Goal: Task Accomplishment & Management: Manage account settings

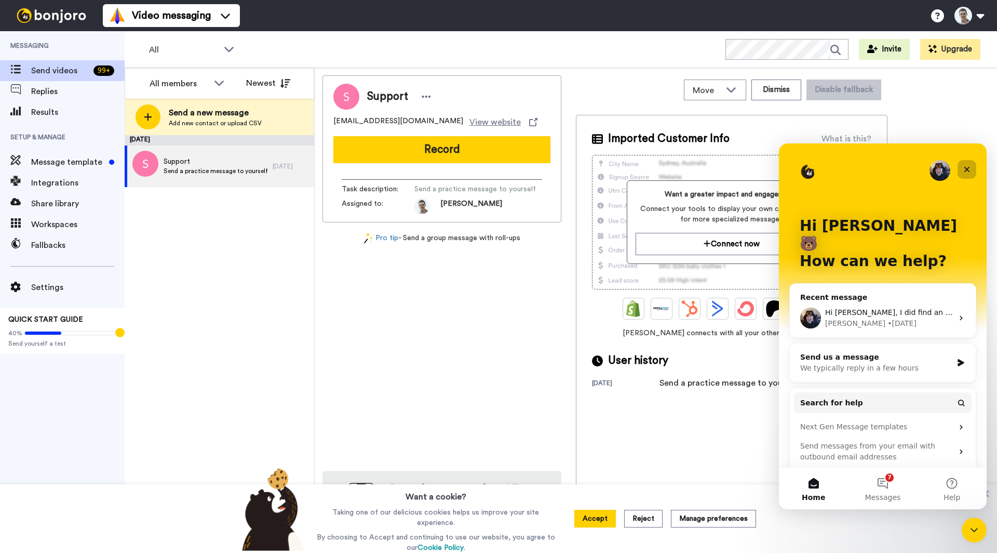
click at [966, 166] on icon "Close" at bounding box center [967, 169] width 8 height 8
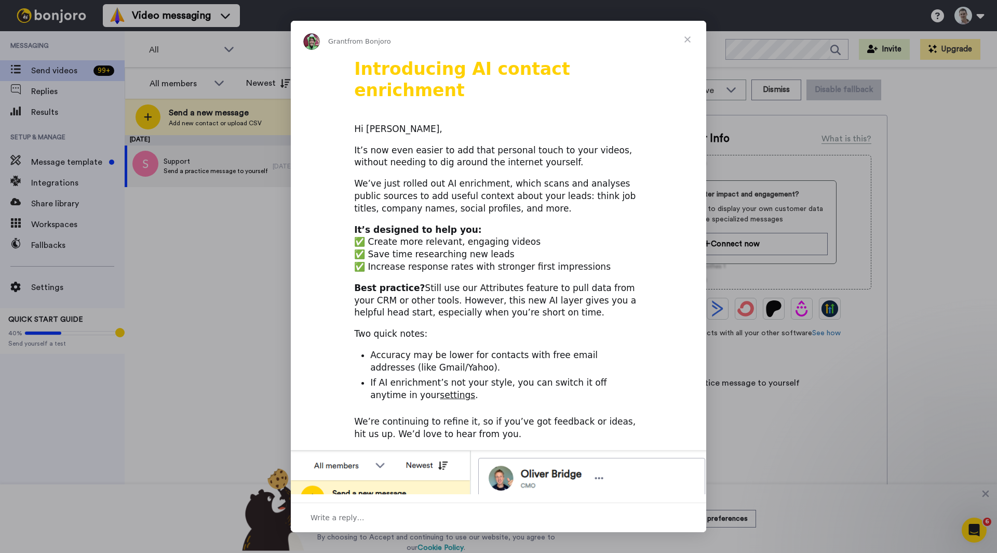
click at [686, 33] on span "Close" at bounding box center [687, 39] width 37 height 37
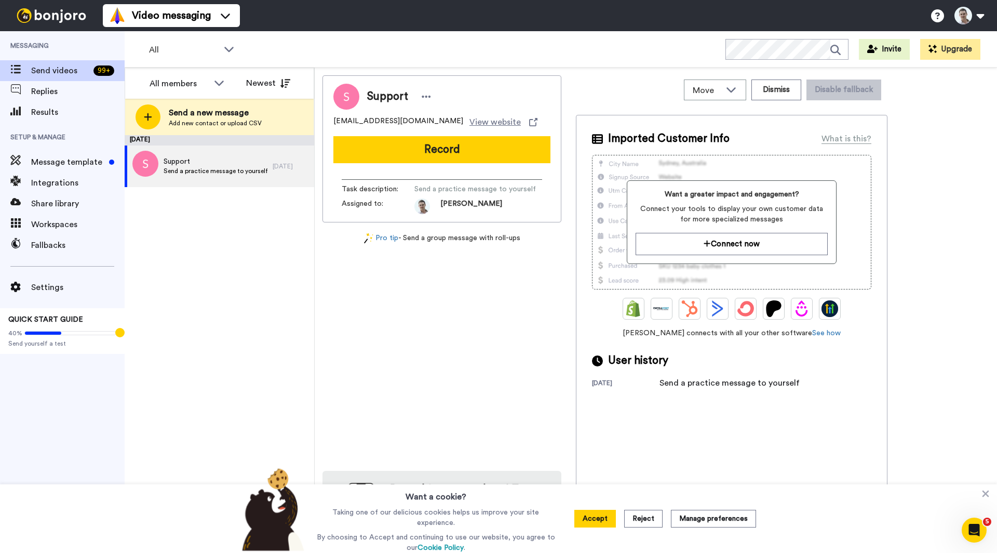
click at [407, 55] on div "All WORKSPACES View all All Default Task List Thanking Battery Specialists AU +…" at bounding box center [561, 49] width 873 height 36
click at [976, 24] on button at bounding box center [968, 15] width 39 height 23
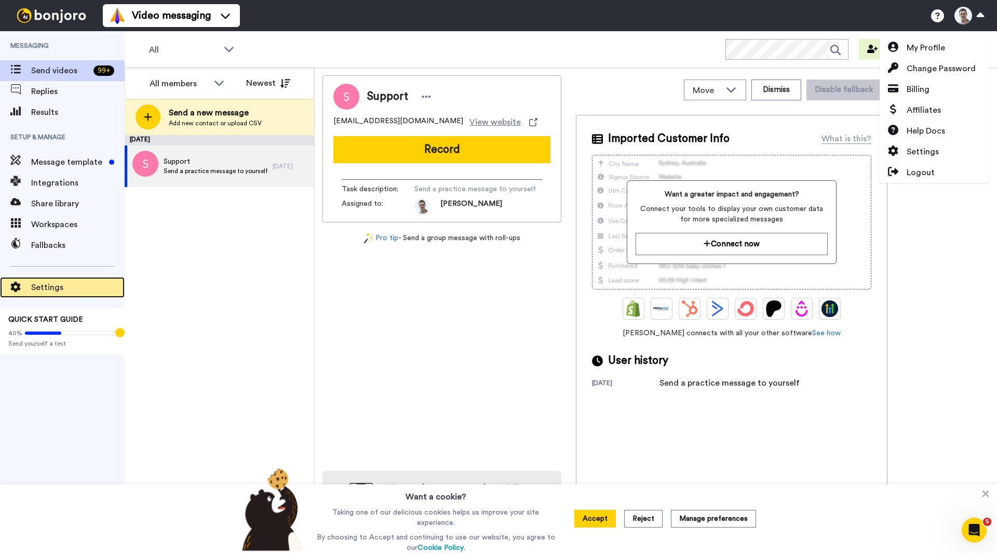
click at [46, 286] on span "Settings" at bounding box center [77, 287] width 93 height 12
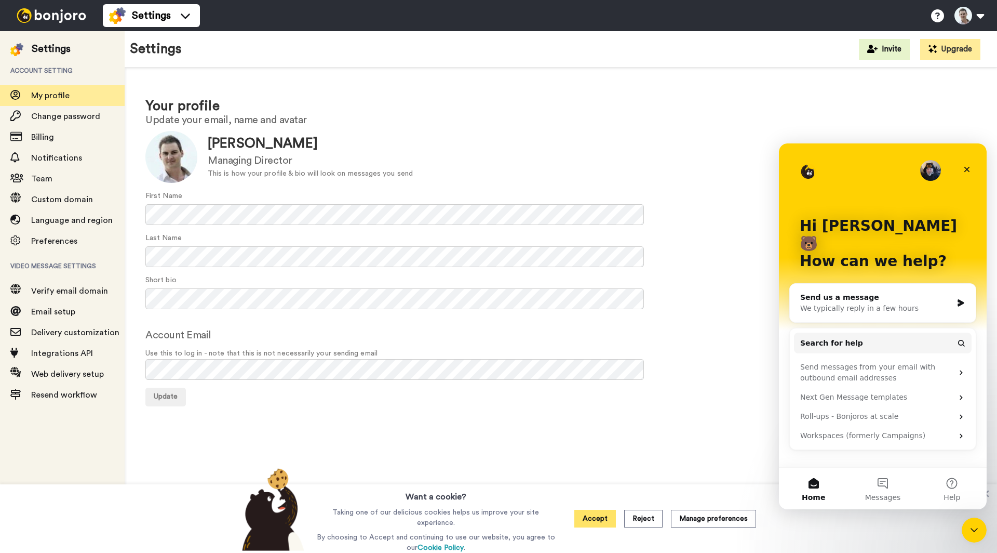
click at [594, 521] on button "Accept" at bounding box center [595, 519] width 42 height 18
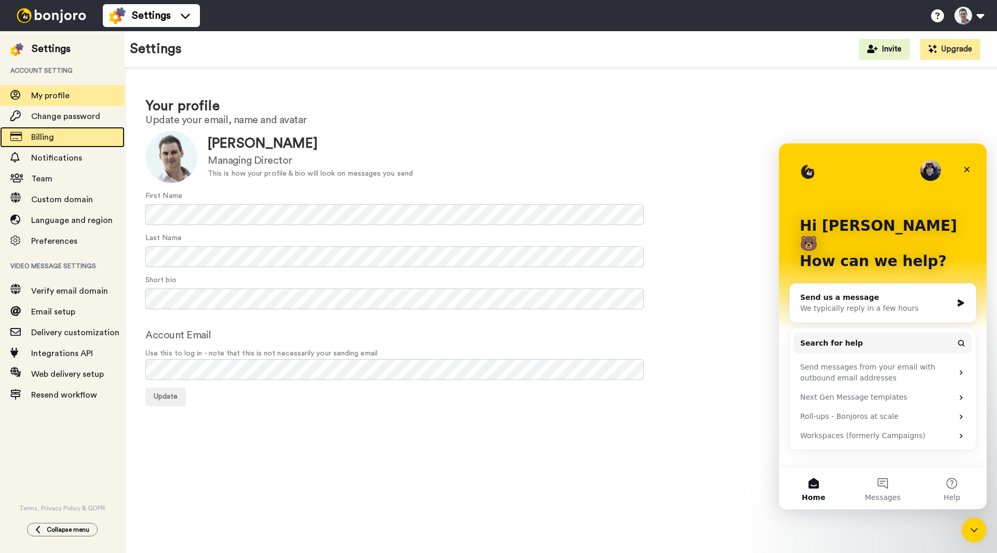
click at [41, 141] on span "Billing" at bounding box center [42, 137] width 23 height 8
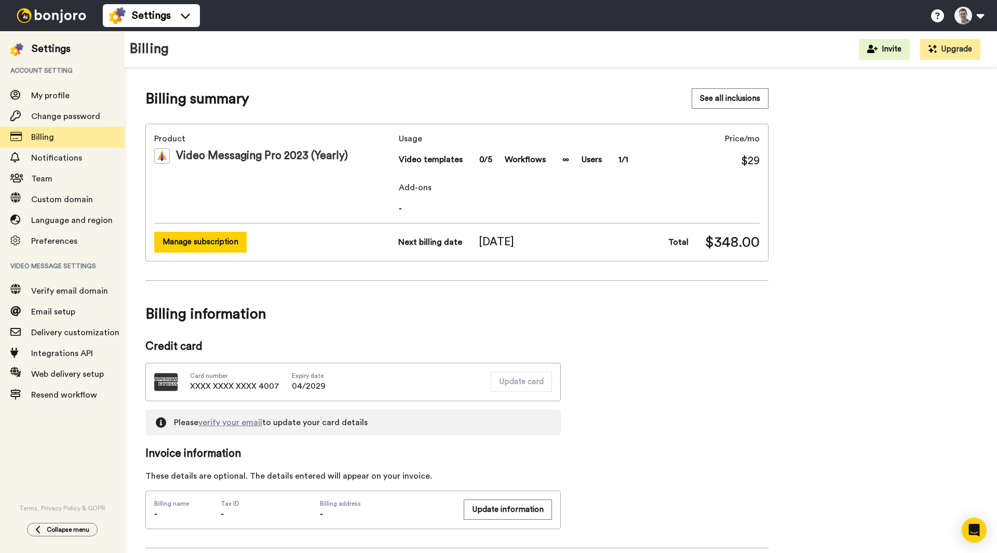
click at [205, 245] on button "Manage subscription" at bounding box center [200, 242] width 92 height 20
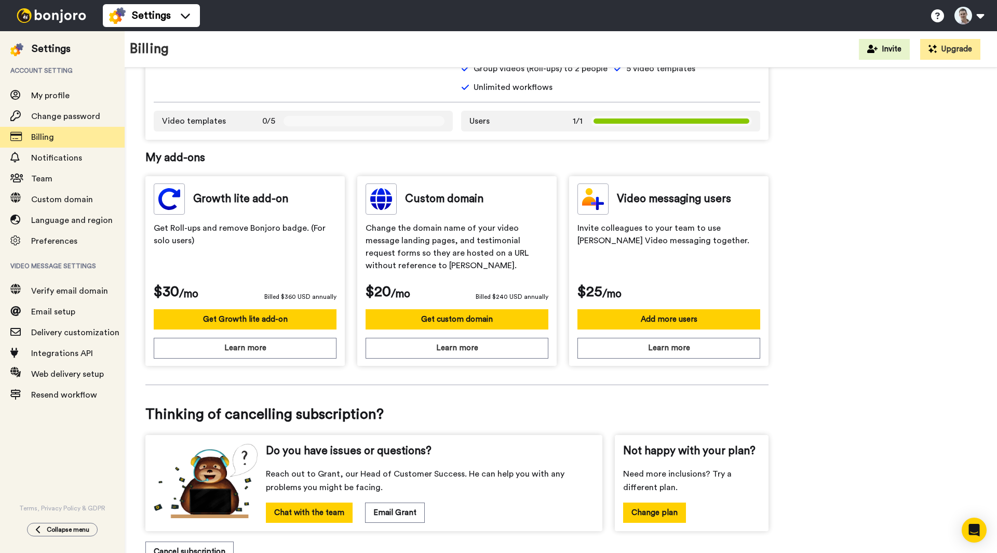
scroll to position [226, 0]
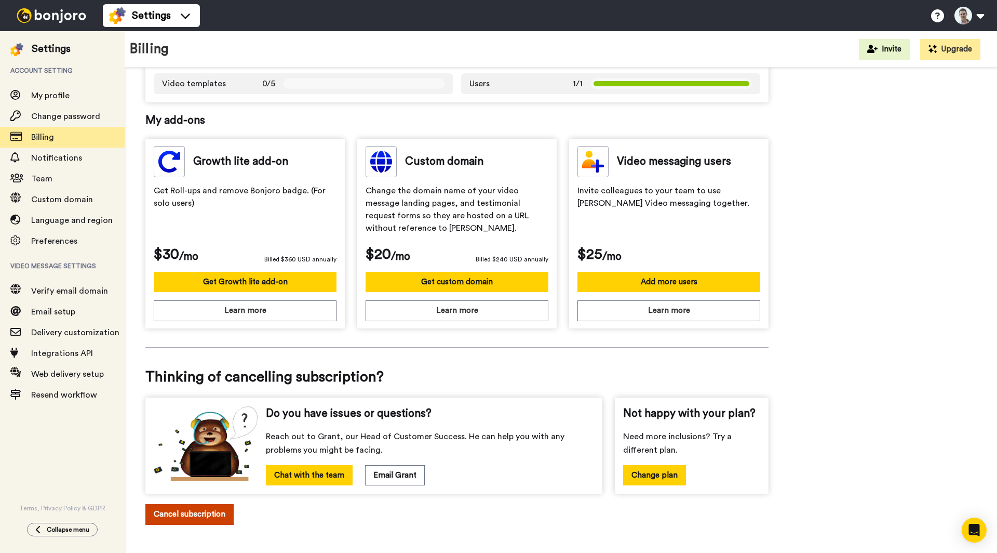
click at [198, 511] on button "Cancel subscription" at bounding box center [189, 514] width 88 height 20
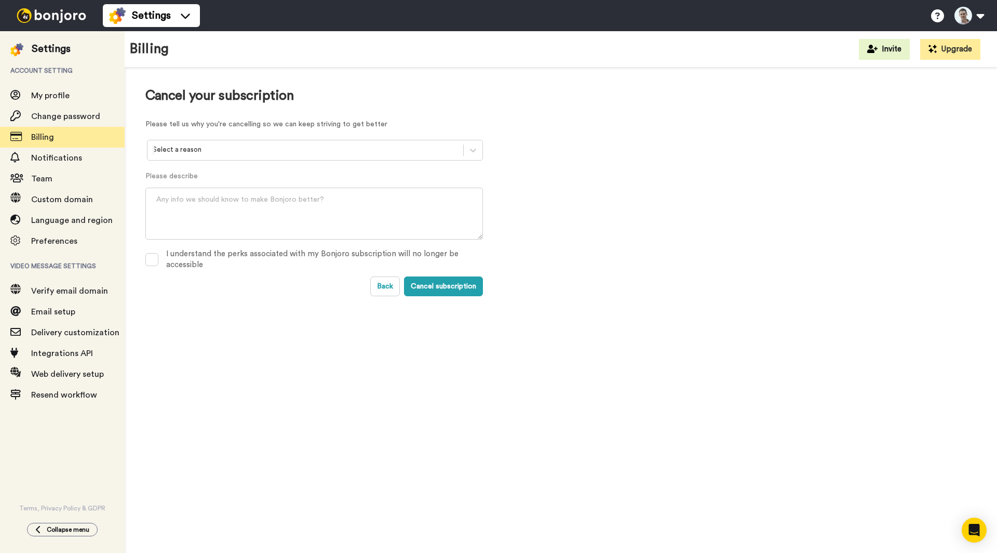
click at [207, 158] on div "Select a reason" at bounding box center [315, 150] width 336 height 21
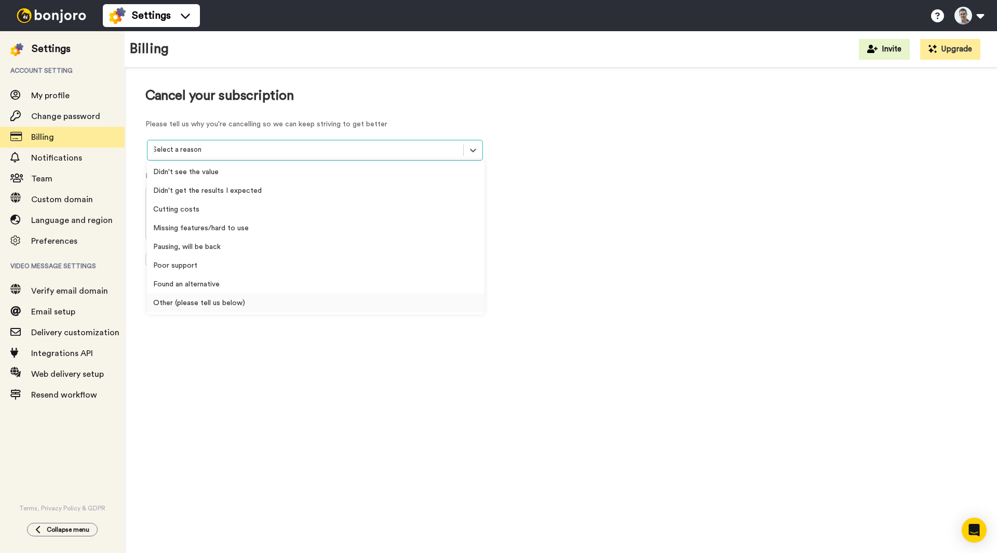
click at [205, 303] on div "Other (please tell us below)" at bounding box center [316, 302] width 338 height 19
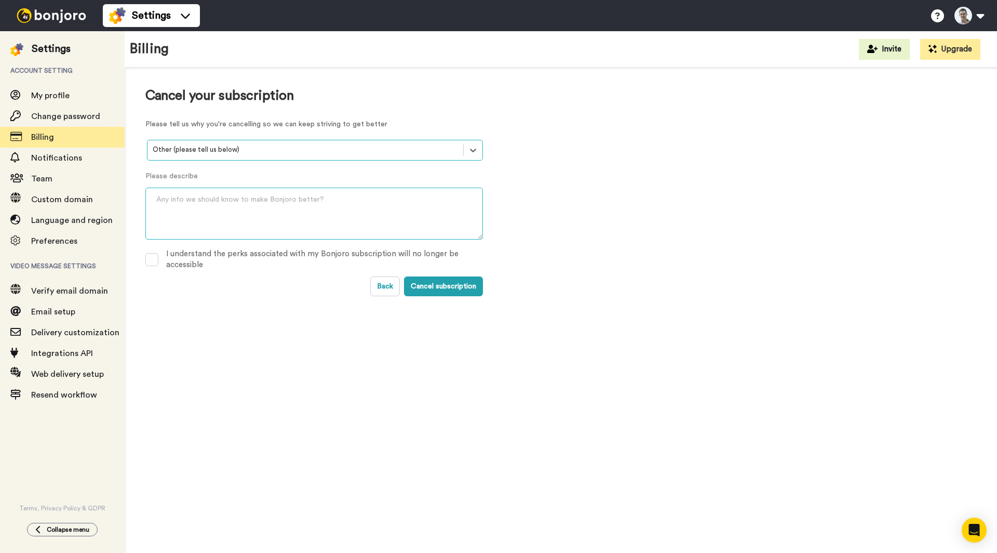
click at [199, 209] on textarea at bounding box center [314, 213] width 338 height 52
click at [152, 260] on span at bounding box center [151, 259] width 13 height 13
click at [191, 223] on textarea "To enrich screen reader interactions, please activate Accessibility in Grammarl…" at bounding box center [314, 213] width 338 height 52
type textarea "didnt want to continue using it and havent for many months now"
click at [431, 286] on button "Cancel subscription" at bounding box center [443, 286] width 79 height 20
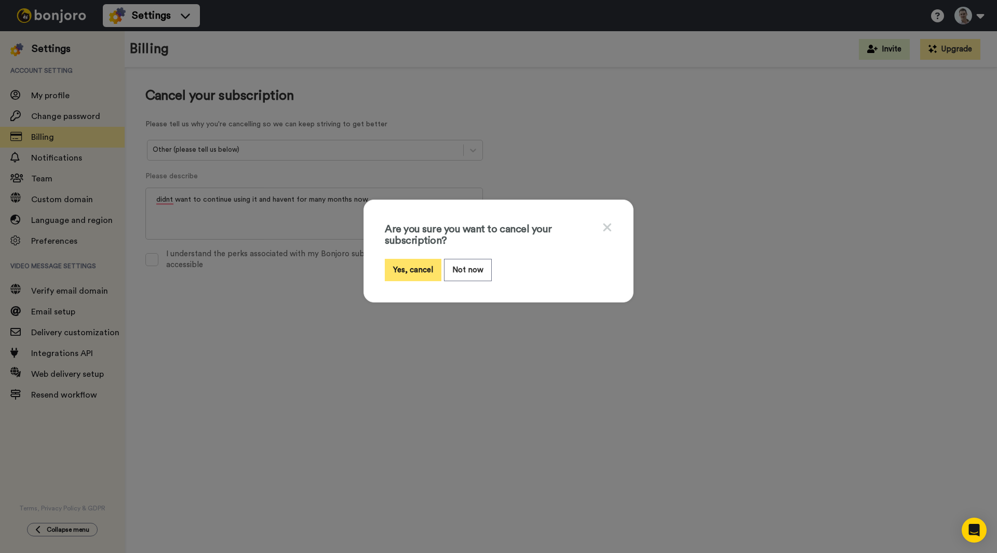
click at [415, 269] on button "Yes, cancel" at bounding box center [413, 270] width 57 height 22
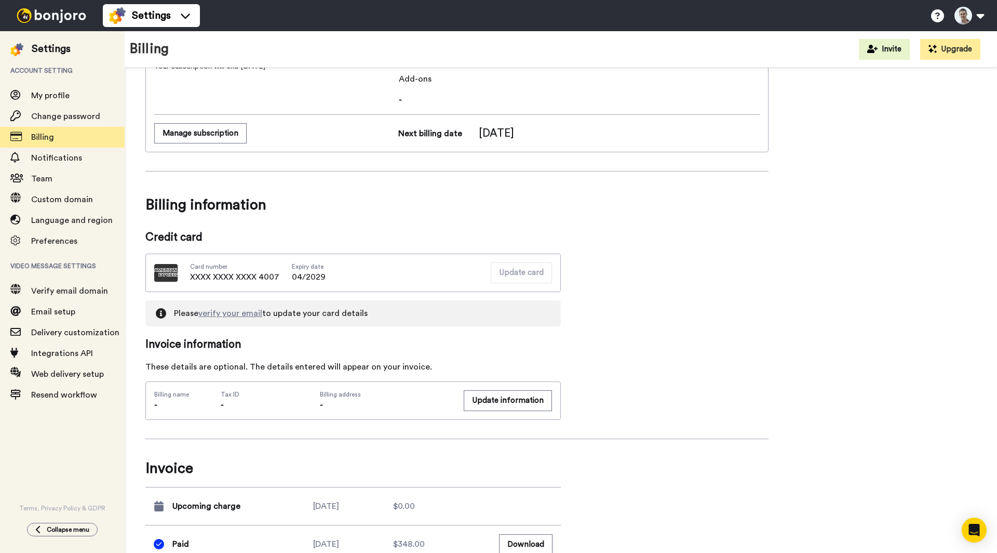
scroll to position [203, 0]
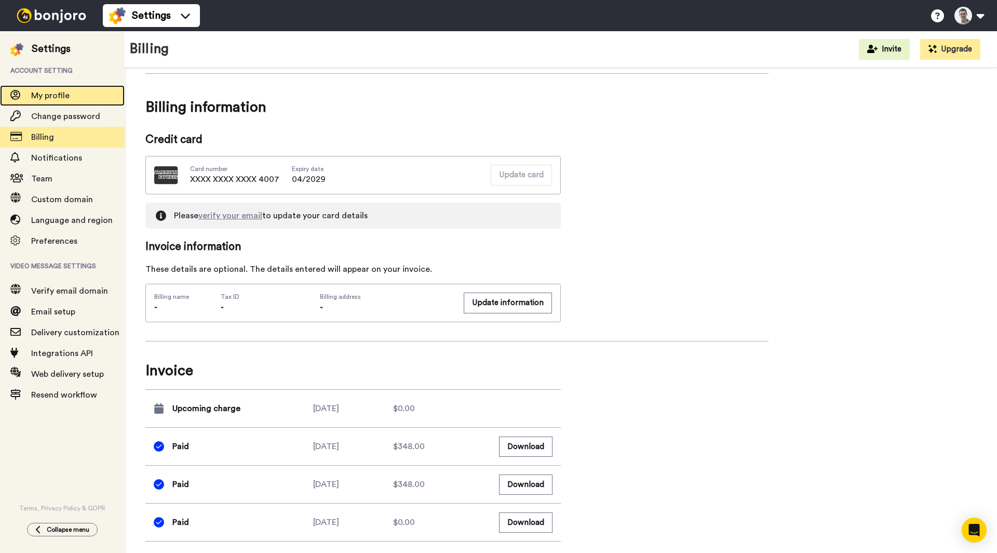
click at [51, 93] on span "My profile" at bounding box center [50, 95] width 38 height 8
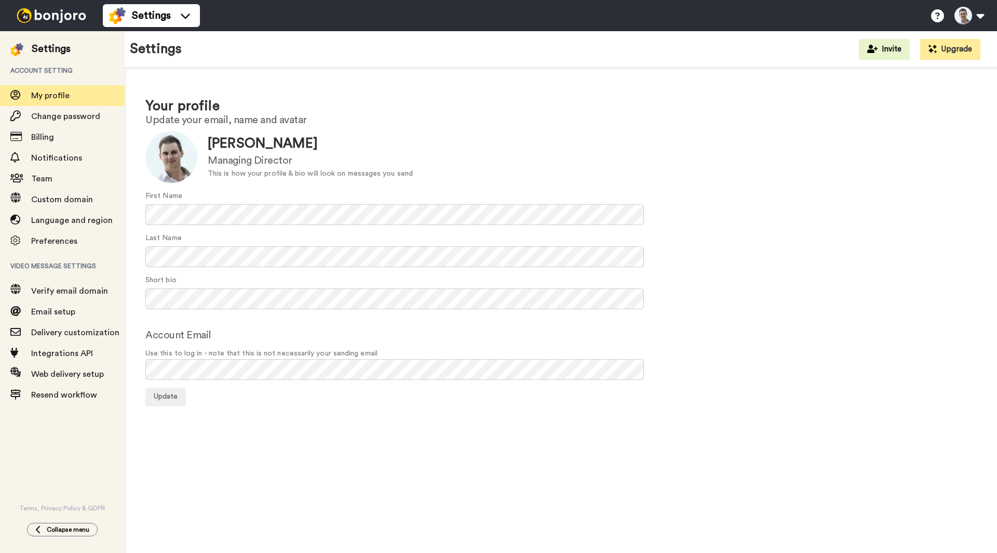
click at [42, 18] on img at bounding box center [51, 15] width 78 height 15
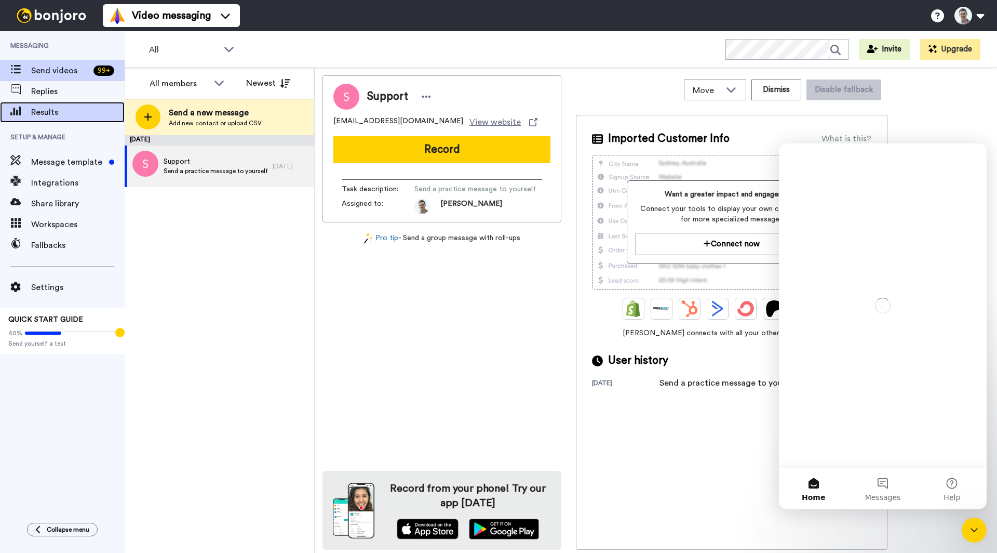
click at [45, 109] on span "Results" at bounding box center [77, 112] width 93 height 12
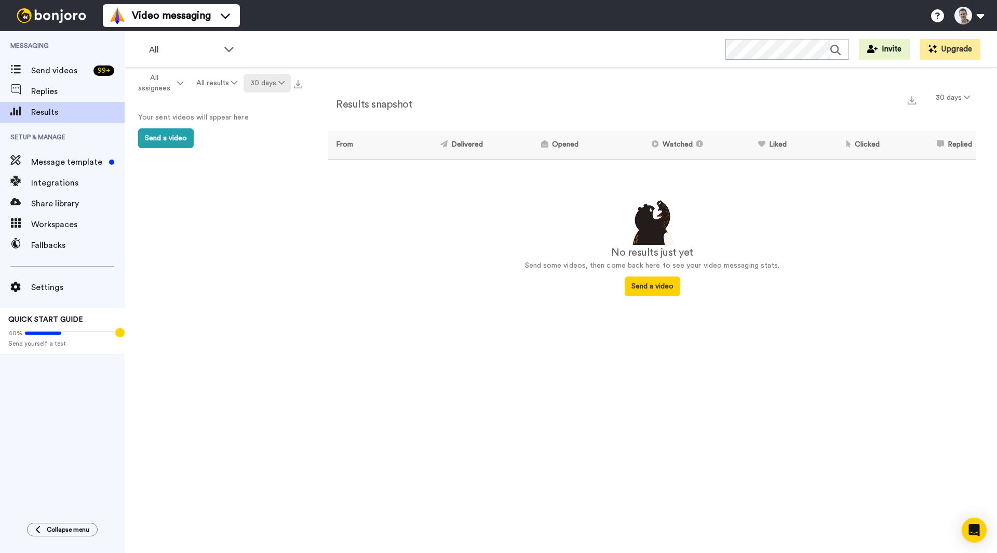
click at [266, 87] on button "30 days" at bounding box center [267, 83] width 47 height 19
click at [265, 237] on span "All time" at bounding box center [254, 235] width 29 height 8
click at [216, 87] on button "All results" at bounding box center [217, 83] width 54 height 19
click at [154, 87] on span "All assignees" at bounding box center [154, 83] width 42 height 21
click at [150, 130] on span "[PERSON_NAME]" at bounding box center [166, 128] width 67 height 8
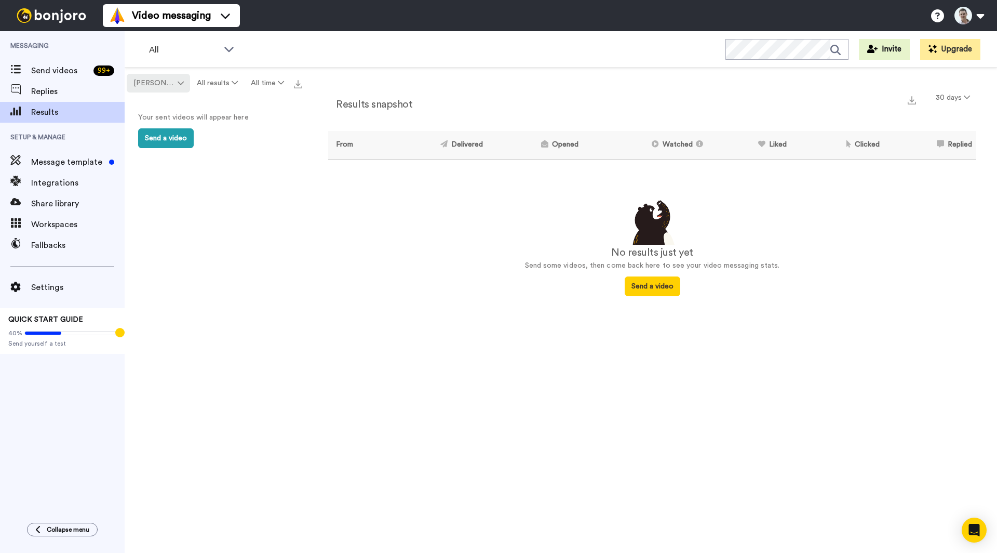
click at [157, 86] on span "[PERSON_NAME]" at bounding box center [154, 83] width 42 height 10
click at [157, 105] on span "All assignees" at bounding box center [156, 109] width 47 height 8
click at [233, 89] on button "All results" at bounding box center [217, 83] width 54 height 19
click at [217, 109] on div "Delivered" at bounding box center [218, 104] width 48 height 11
click at [37, 72] on span "Send videos" at bounding box center [60, 70] width 58 height 12
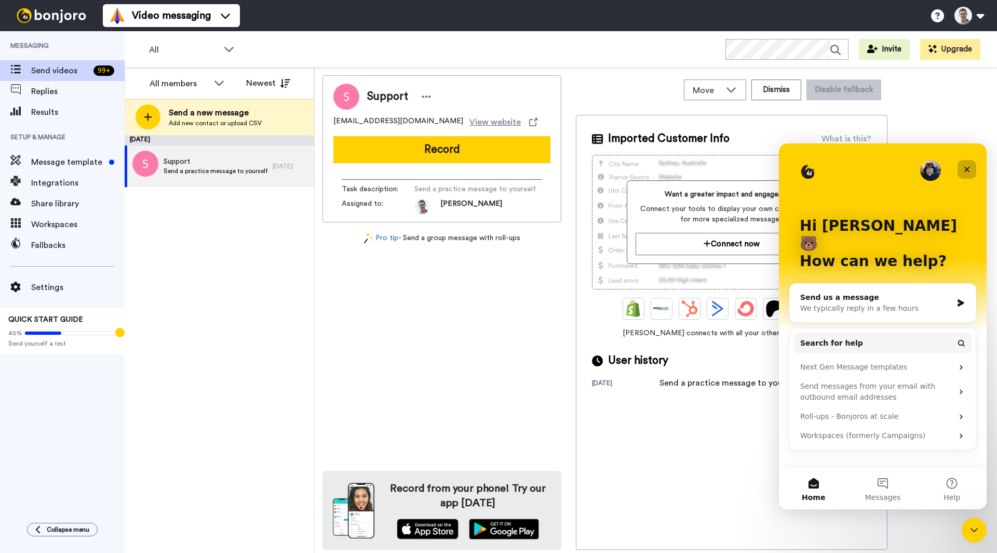
click at [966, 168] on icon "Close" at bounding box center [967, 170] width 6 height 6
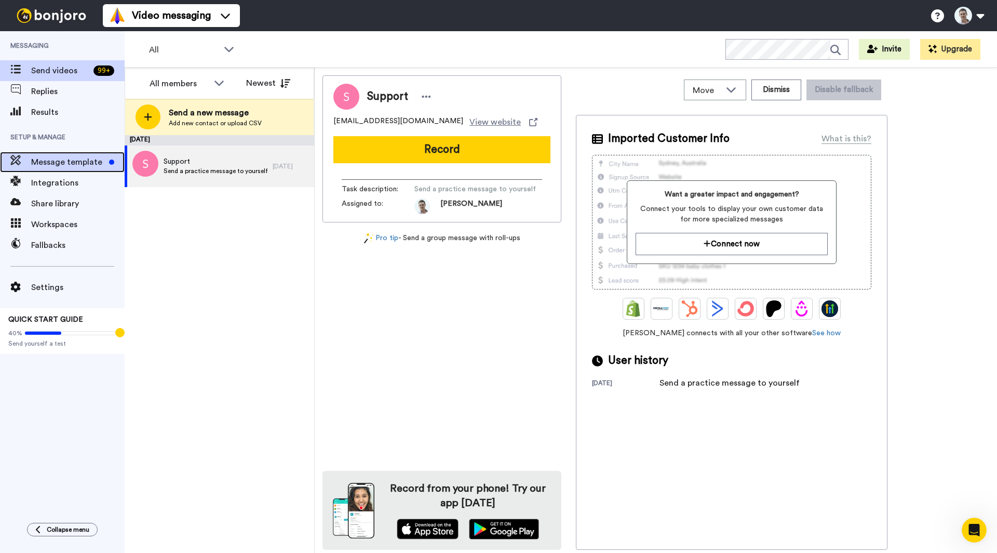
click at [50, 168] on span "Message template" at bounding box center [68, 162] width 74 height 12
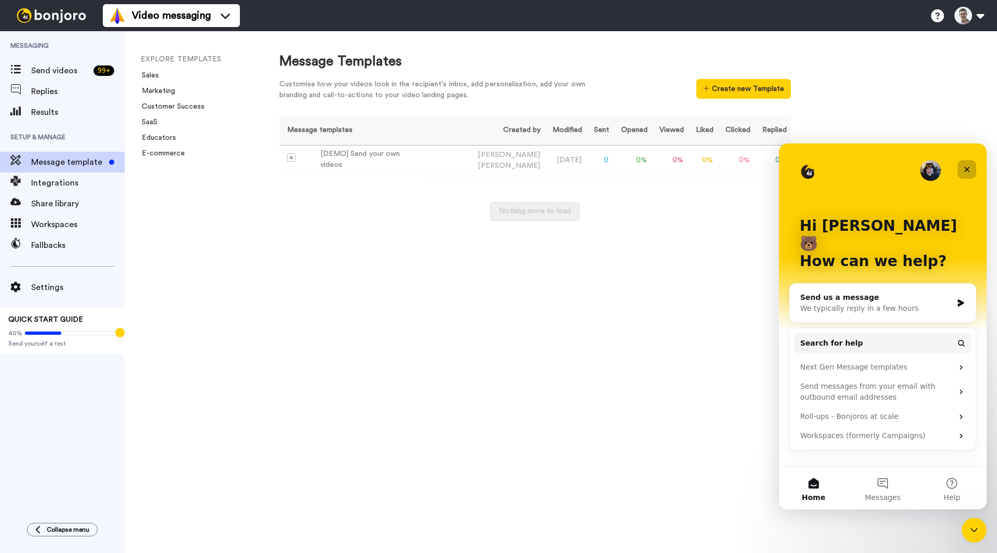
click at [967, 169] on icon "Close" at bounding box center [967, 170] width 6 height 6
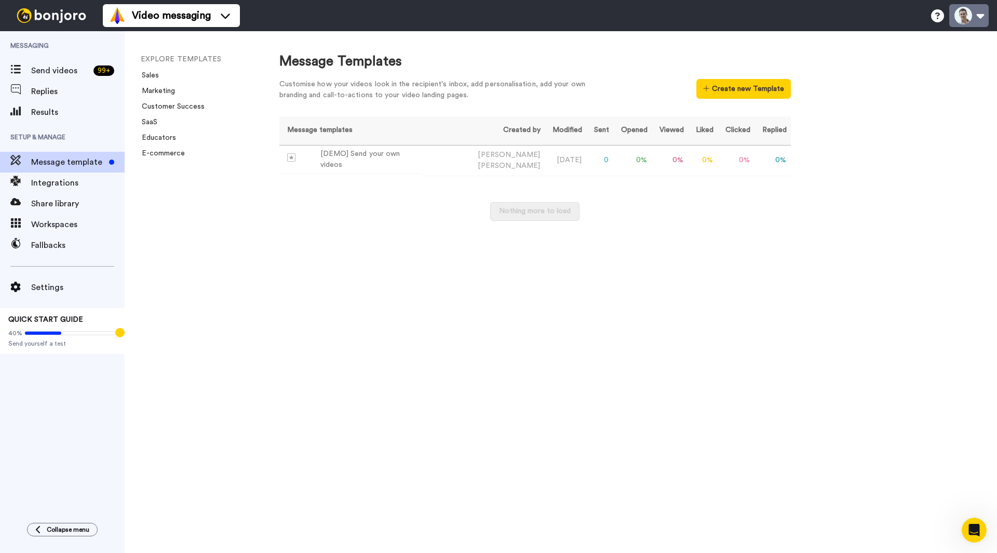
click at [973, 19] on button at bounding box center [968, 15] width 39 height 23
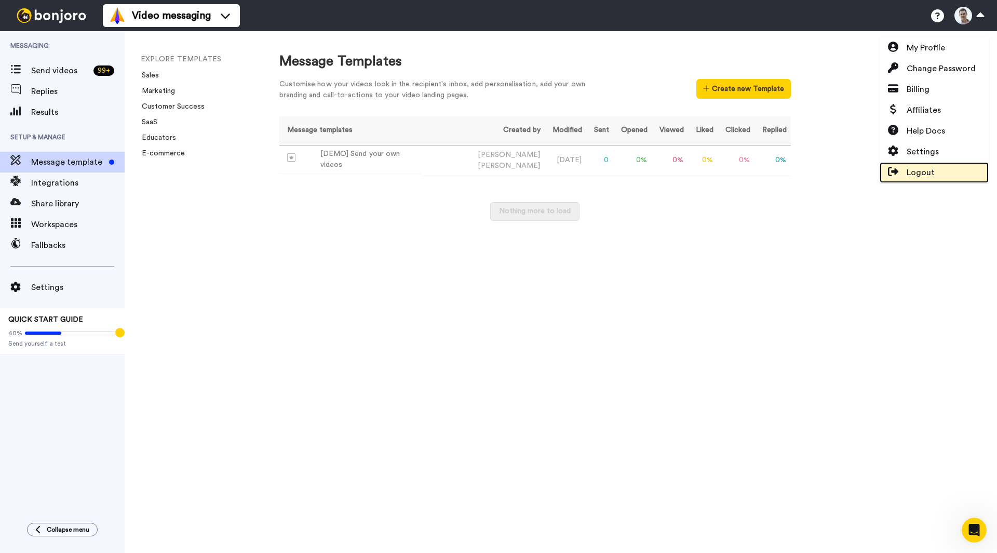
click at [918, 170] on span "Logout" at bounding box center [921, 172] width 28 height 12
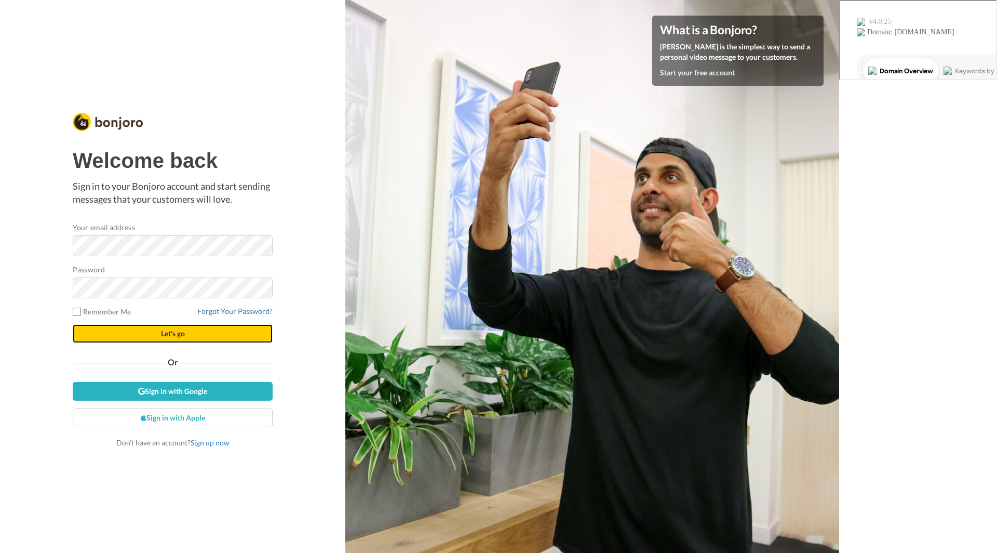
click at [169, 340] on button "Let's go" at bounding box center [173, 333] width 200 height 19
